Goal: Navigation & Orientation: Find specific page/section

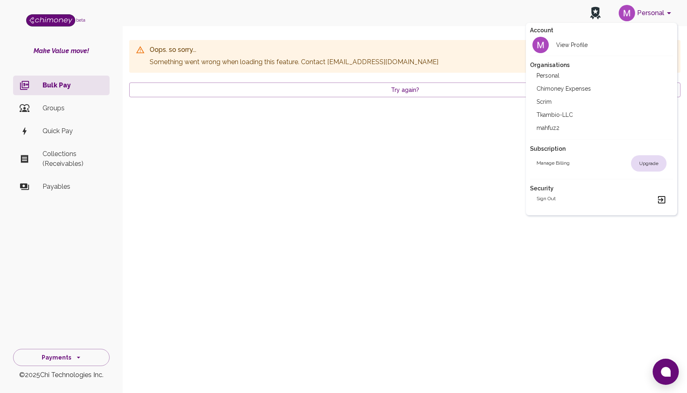
drag, startPoint x: 0, startPoint y: 0, endPoint x: 548, endPoint y: 76, distance: 553.8
click at [548, 76] on h2 "Personal" at bounding box center [547, 76] width 23 height 8
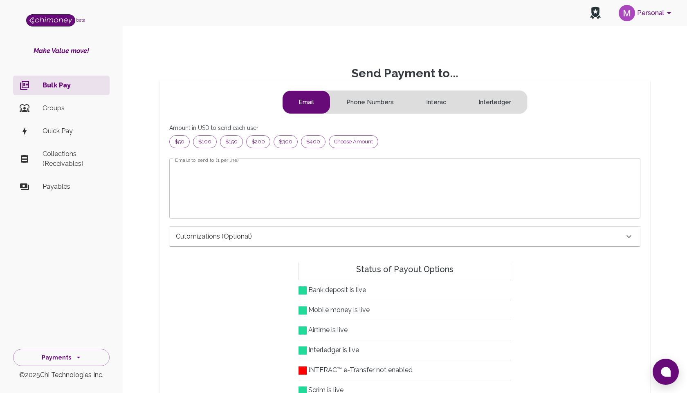
scroll to position [105, 457]
click at [645, 11] on button "Personal" at bounding box center [646, 12] width 62 height 21
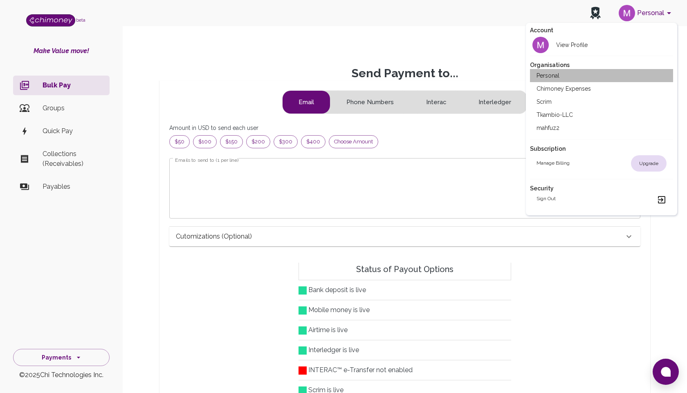
click at [567, 75] on li "Personal" at bounding box center [601, 75] width 143 height 13
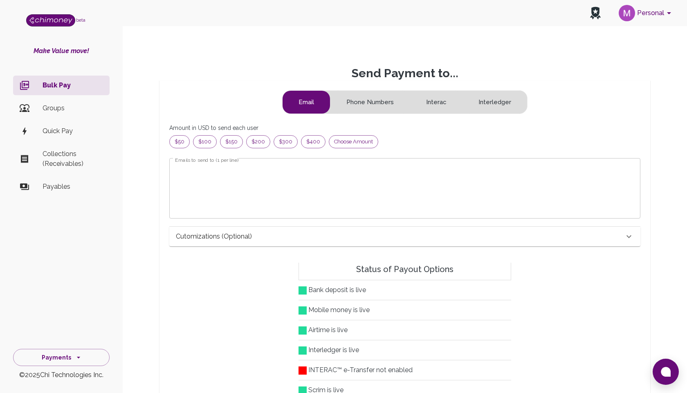
scroll to position [105, 457]
click at [61, 357] on button "Payments" at bounding box center [61, 358] width 96 height 18
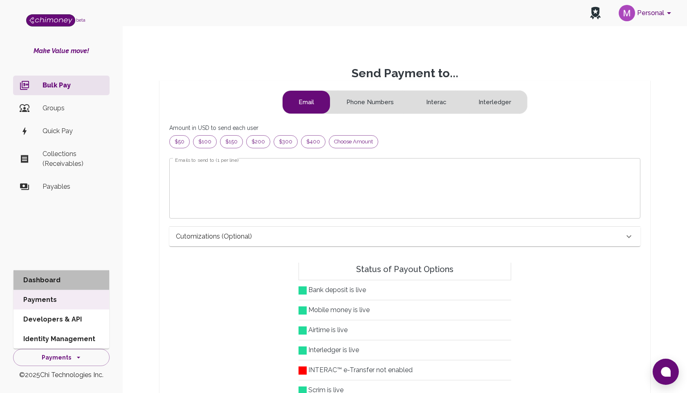
click at [37, 279] on li "Dashboard" at bounding box center [61, 281] width 96 height 20
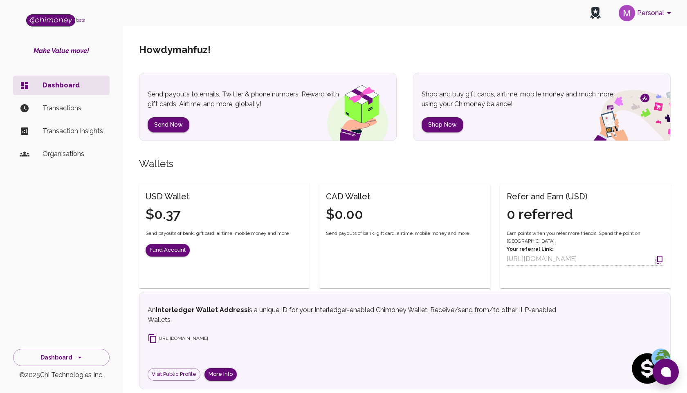
scroll to position [98, 0]
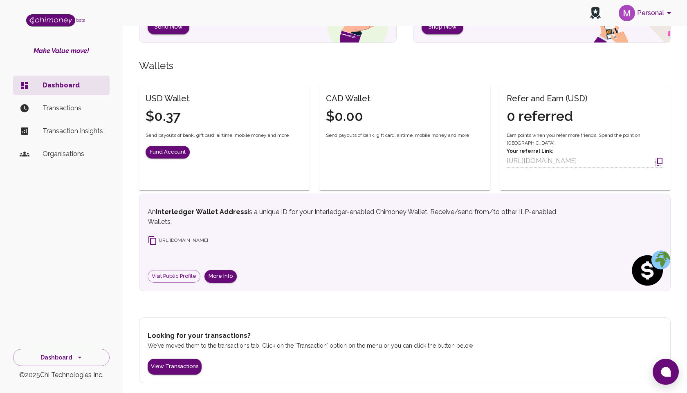
click at [62, 367] on div "Dashboard © 2025 Chi Technologies Inc." at bounding box center [61, 363] width 123 height 36
click at [60, 358] on button "Dashboard" at bounding box center [61, 358] width 96 height 18
click at [191, 201] on div "An Interledger Wallet Address is a unique ID for your Interledger-enabled Chimo…" at bounding box center [404, 243] width 531 height 98
click at [161, 95] on h6 "USD Wallet" at bounding box center [167, 98] width 44 height 13
click at [332, 105] on div "CAD Wallet $0.00" at bounding box center [343, 103] width 54 height 43
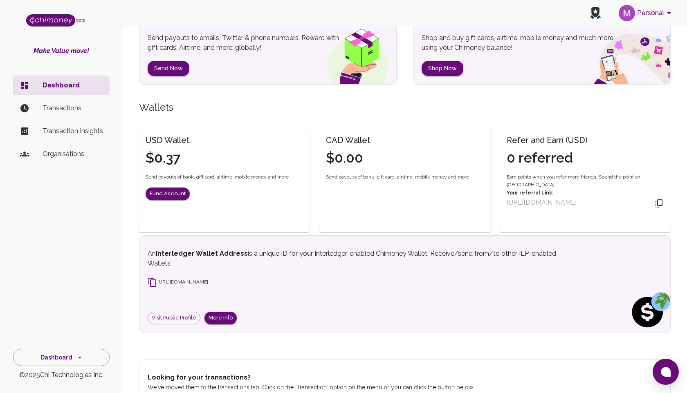
scroll to position [46, 0]
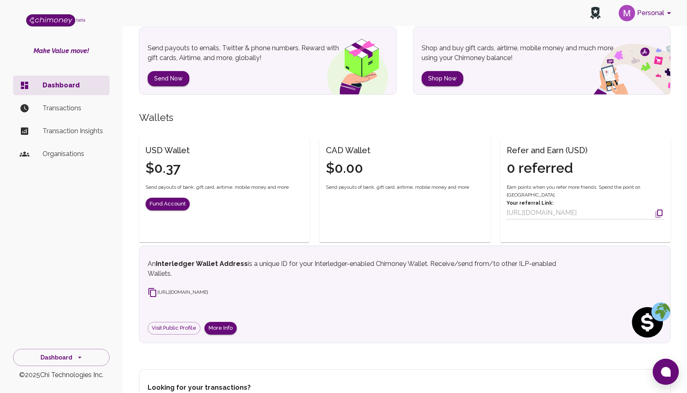
click at [161, 150] on h6 "USD Wallet" at bounding box center [167, 150] width 44 height 13
click at [147, 150] on h6 "USD Wallet" at bounding box center [167, 150] width 44 height 13
click at [60, 355] on button "Dashboard" at bounding box center [61, 358] width 96 height 18
click at [54, 300] on li "Payments" at bounding box center [61, 300] width 96 height 20
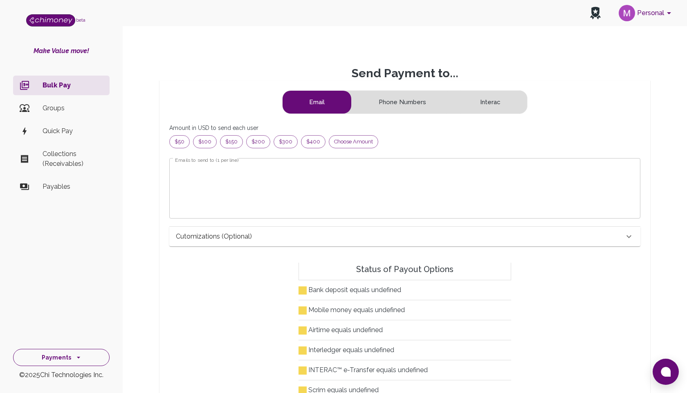
scroll to position [105, 457]
click at [64, 358] on button "Payments" at bounding box center [61, 358] width 96 height 18
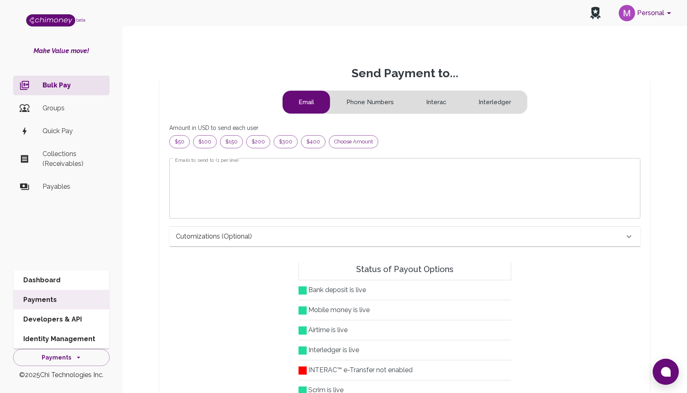
click at [51, 279] on li "Dashboard" at bounding box center [61, 281] width 96 height 20
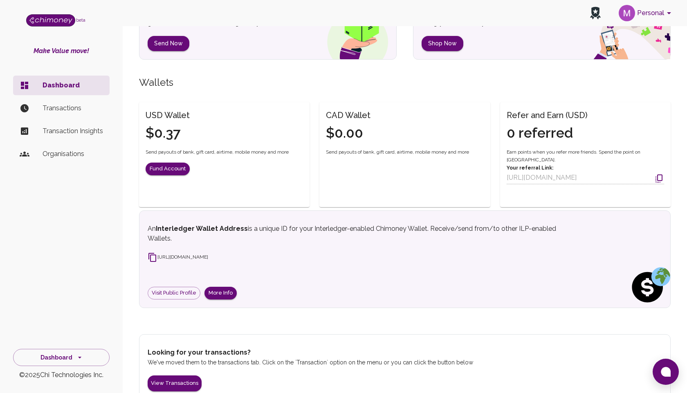
scroll to position [64, 0]
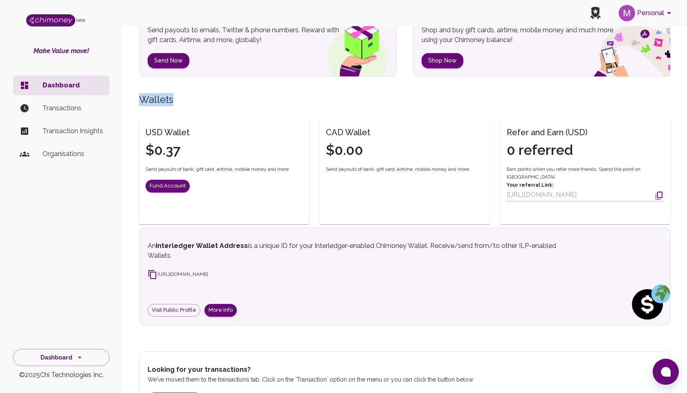
drag, startPoint x: 139, startPoint y: 99, endPoint x: 192, endPoint y: 98, distance: 52.7
click at [193, 99] on h5 "Wallets" at bounding box center [404, 99] width 531 height 13
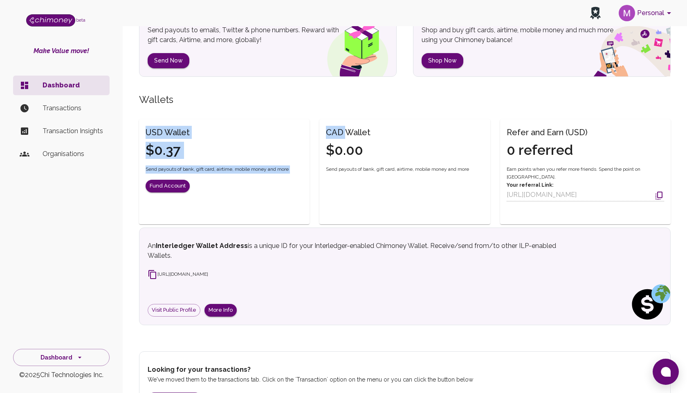
drag, startPoint x: 143, startPoint y: 131, endPoint x: 344, endPoint y: 131, distance: 201.1
click at [344, 132] on div "USD Wallet $0.37 Send payouts of bank, gift card, airtime, mobile money and mor…" at bounding box center [399, 167] width 541 height 115
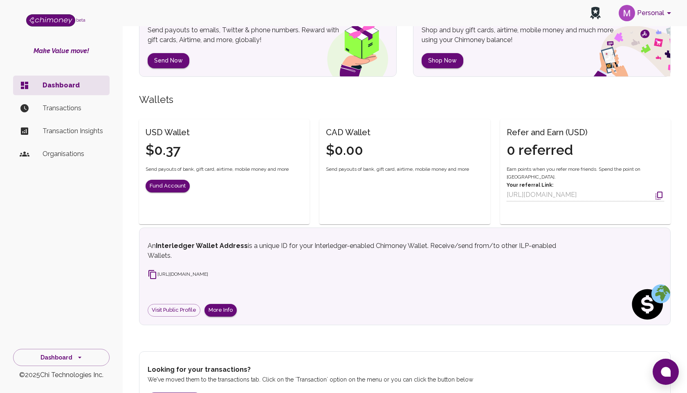
click at [371, 133] on div "CAD Wallet $0.00" at bounding box center [399, 137] width 167 height 43
drag, startPoint x: 139, startPoint y: 97, endPoint x: 192, endPoint y: 96, distance: 53.1
click at [192, 97] on h5 "Wallets" at bounding box center [404, 99] width 531 height 13
click at [476, 182] on div "CAD Wallet $0.00 Send payouts of bank, gift card, airtime, mobile money and more" at bounding box center [404, 157] width 170 height 77
click at [642, 13] on button "Personal" at bounding box center [646, 12] width 62 height 21
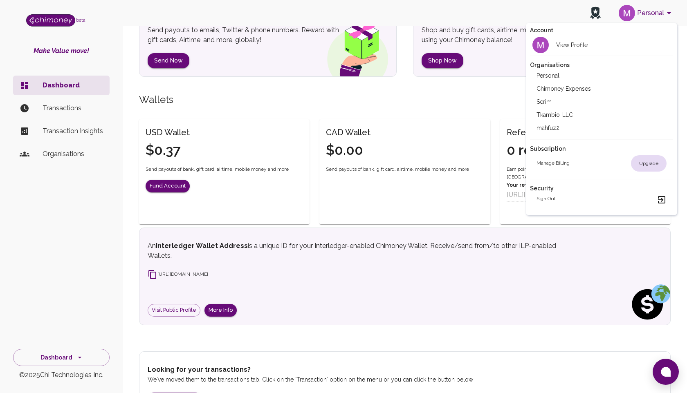
click at [578, 89] on li "Chimoney Expenses" at bounding box center [601, 88] width 143 height 13
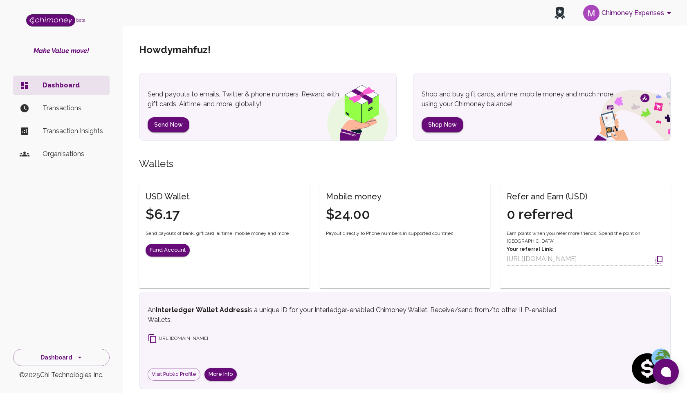
click at [623, 14] on button "Chimoney Expenses" at bounding box center [628, 12] width 97 height 21
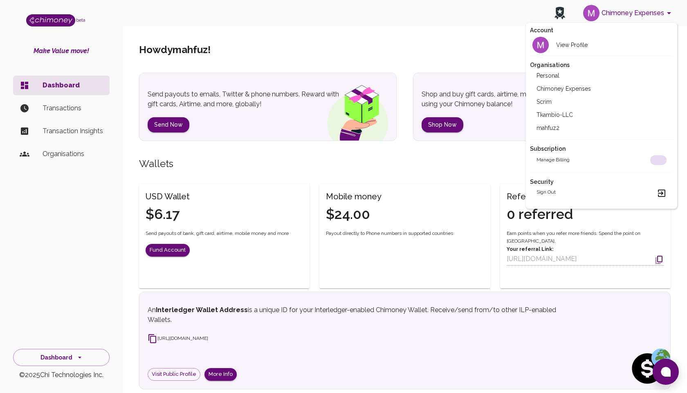
click at [542, 100] on li "Scrim" at bounding box center [601, 101] width 143 height 13
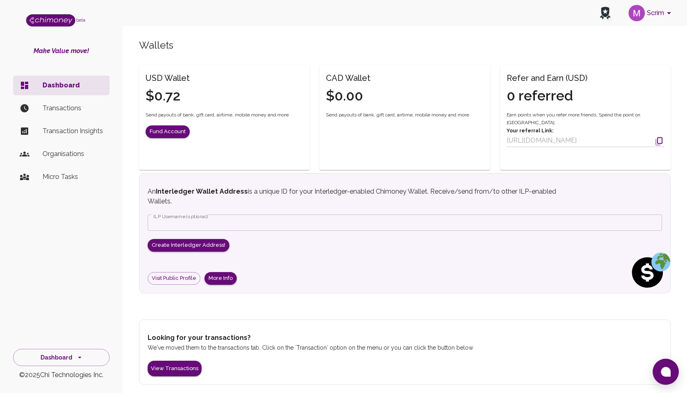
scroll to position [120, 0]
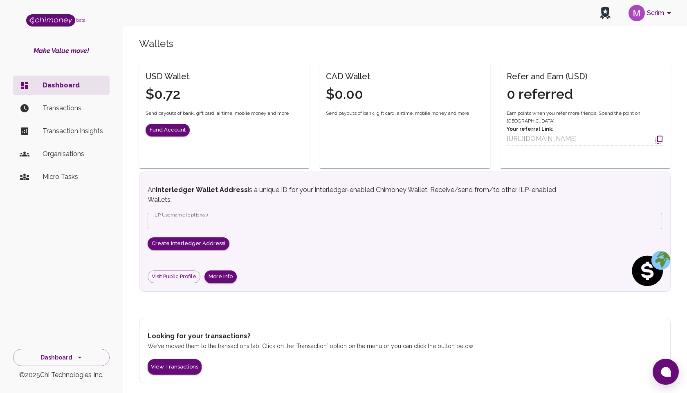
click at [325, 137] on div "CAD Wallet $0.00 Send payouts of bank, gift card, airtime, mobile money and more" at bounding box center [404, 101] width 170 height 77
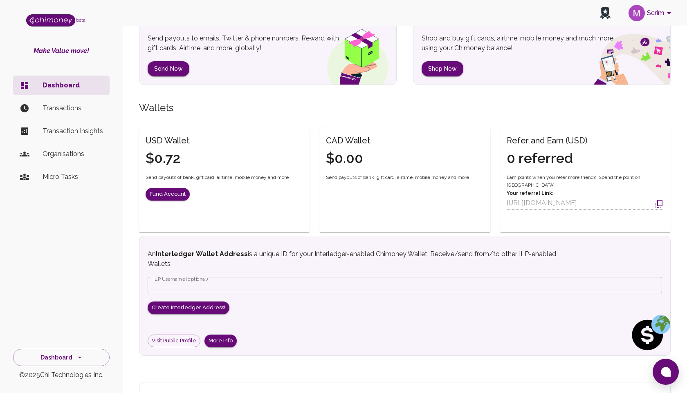
scroll to position [47, 0]
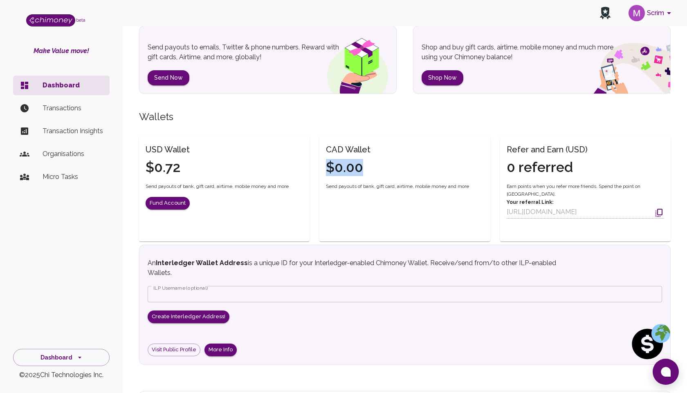
drag, startPoint x: 325, startPoint y: 166, endPoint x: 402, endPoint y: 165, distance: 76.8
click at [402, 166] on div "CAD Wallet $0.00" at bounding box center [399, 154] width 167 height 43
click at [326, 148] on h6 "CAD Wallet" at bounding box center [348, 149] width 45 height 13
drag, startPoint x: 326, startPoint y: 149, endPoint x: 477, endPoint y: 181, distance: 154.2
click at [477, 185] on div "CAD Wallet $0.00 Send payouts of bank, gift card, airtime, mobile money and more" at bounding box center [404, 175] width 170 height 77
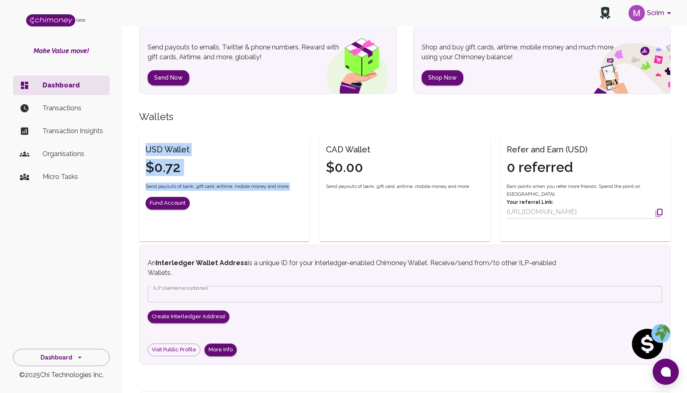
drag, startPoint x: 147, startPoint y: 148, endPoint x: 291, endPoint y: 190, distance: 150.3
click at [291, 190] on div "USD Wallet $0.72 Send payouts of bank, gift card, airtime, mobile money and mor…" at bounding box center [224, 182] width 170 height 90
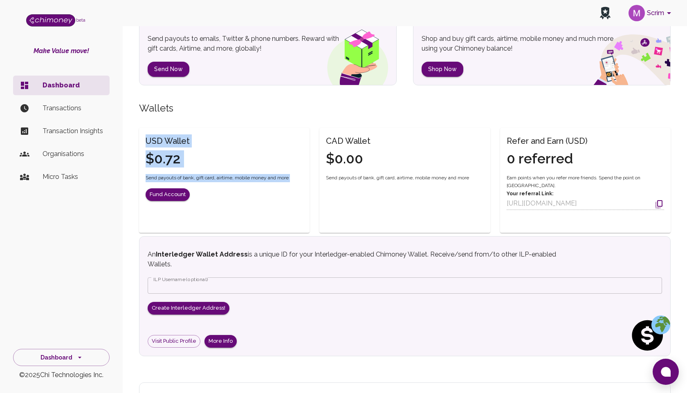
scroll to position [73, 0]
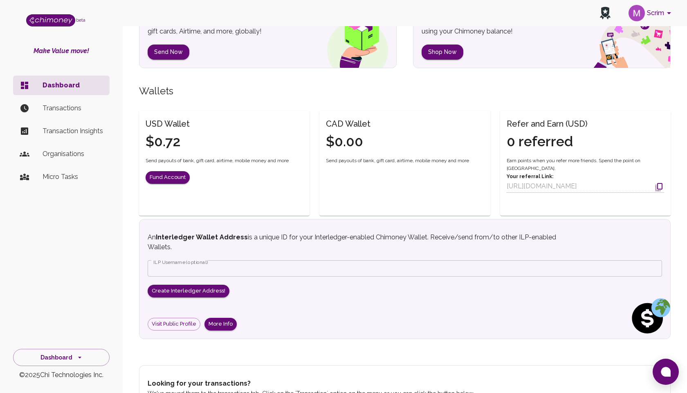
click at [326, 193] on div "CAD Wallet $0.00 Send payouts of bank, gift card, airtime, mobile money and more" at bounding box center [404, 163] width 170 height 105
